Goal: Find contact information: Find contact information

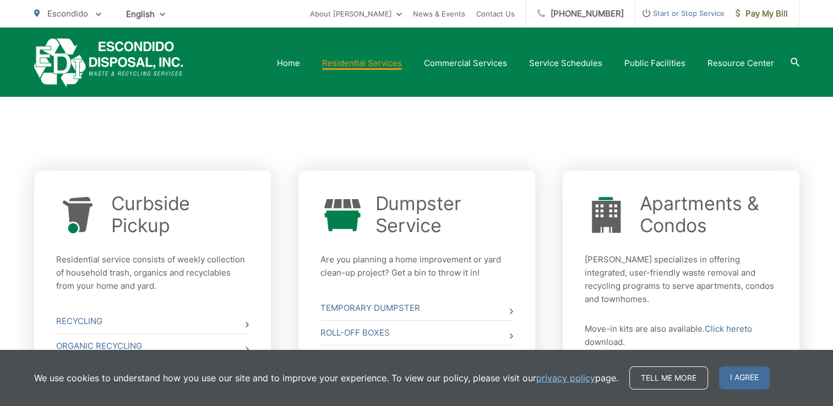
scroll to position [352, 0]
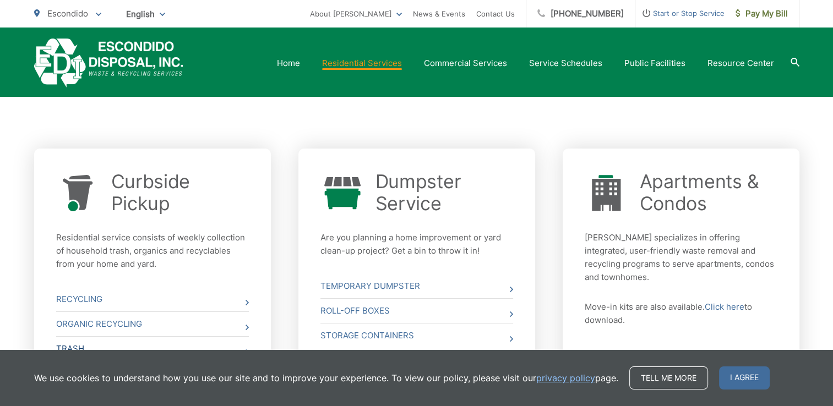
click at [77, 349] on link "Trash" at bounding box center [152, 349] width 193 height 24
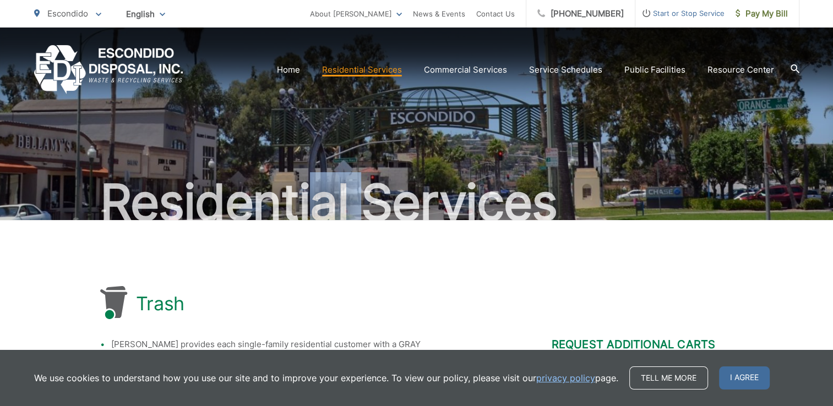
drag, startPoint x: 313, startPoint y: 203, endPoint x: 371, endPoint y: 187, distance: 59.8
click at [371, 187] on h2 "Residential Services" at bounding box center [417, 202] width 766 height 55
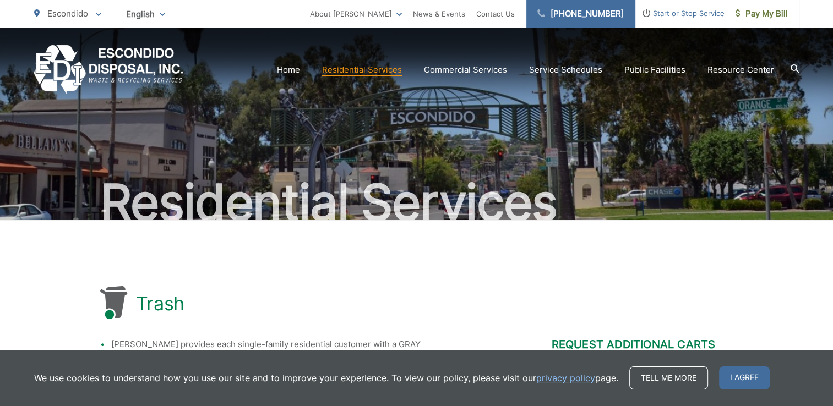
drag, startPoint x: 710, startPoint y: 252, endPoint x: 599, endPoint y: 11, distance: 264.9
click at [599, 11] on link "[PHONE_NUMBER]" at bounding box center [581, 14] width 109 height 28
click at [555, 16] on link "[PHONE_NUMBER]" at bounding box center [581, 14] width 109 height 28
click at [503, 18] on link "Contact Us" at bounding box center [495, 13] width 39 height 13
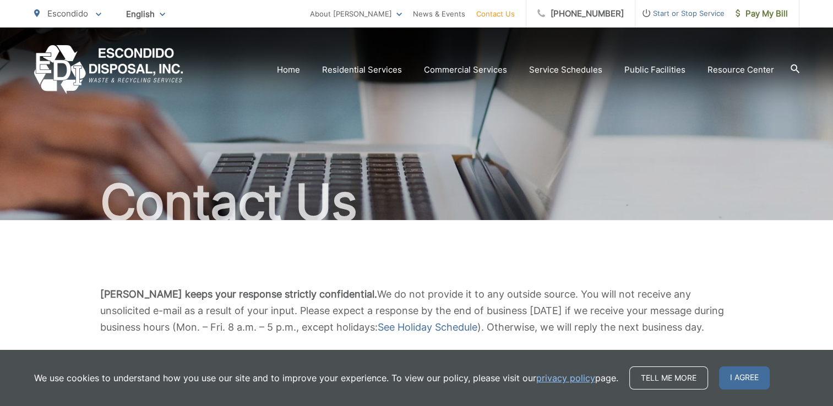
click at [505, 10] on link "Contact Us" at bounding box center [495, 13] width 39 height 13
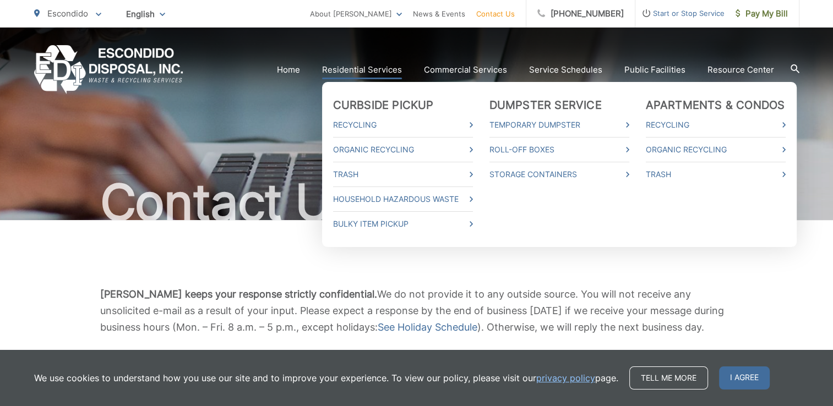
click at [383, 69] on link "Residential Services" at bounding box center [362, 69] width 80 height 13
